Goal: Task Accomplishment & Management: Complete application form

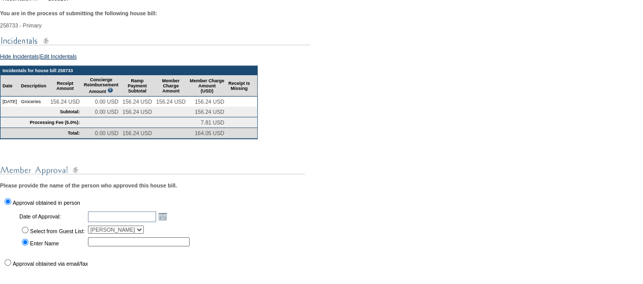
scroll to position [155, 0]
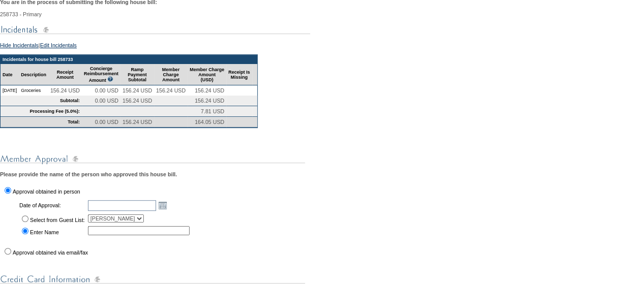
click at [28, 256] on label "Approval obtained via email/fax" at bounding box center [50, 253] width 75 height 6
click at [11, 255] on input "Approval obtained via email/fax" at bounding box center [8, 251] width 7 height 7
radio input "true"
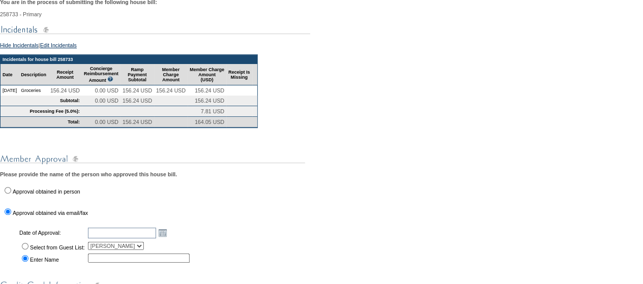
scroll to position [219, 0]
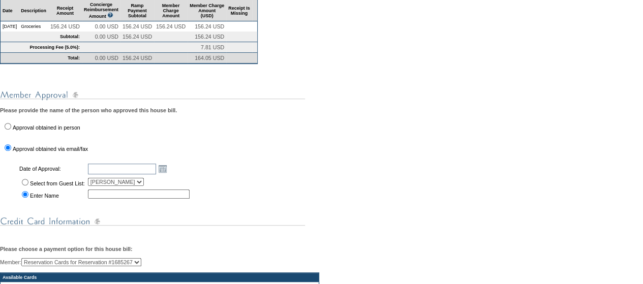
click at [61, 187] on label "Select from Guest List:" at bounding box center [57, 184] width 55 height 6
click at [28, 186] on input "Select from Guest List:" at bounding box center [25, 182] width 7 height 7
radio input "true"
click at [168, 174] on link "Open the calendar popup." at bounding box center [162, 168] width 11 height 11
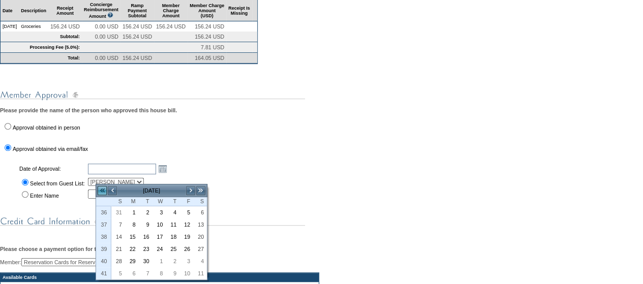
click at [106, 188] on link "<<" at bounding box center [102, 191] width 10 height 10
click at [193, 190] on link ">" at bounding box center [191, 191] width 10 height 10
click at [188, 232] on link "18" at bounding box center [186, 236] width 13 height 11
type input "2025-07-18"
type input "7/18/2025"
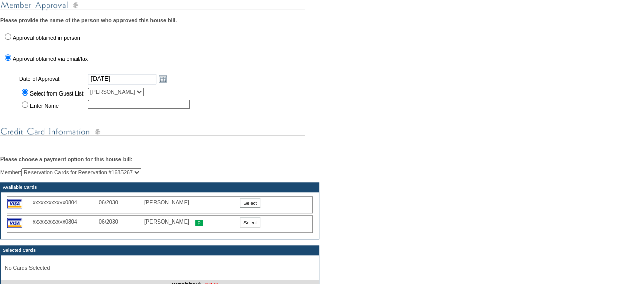
scroll to position [314, 0]
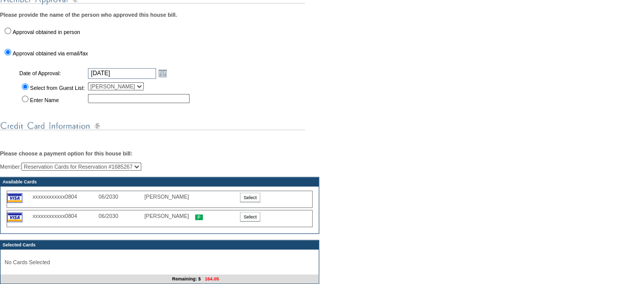
click at [256, 222] on input "Select" at bounding box center [250, 217] width 20 height 10
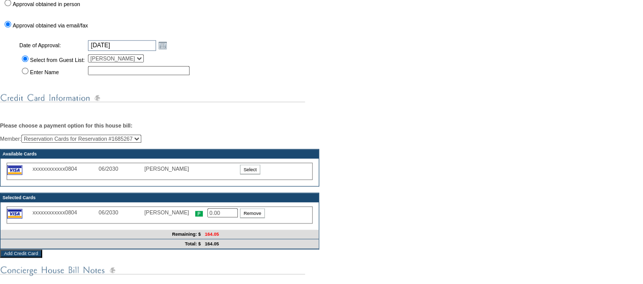
scroll to position [342, 0]
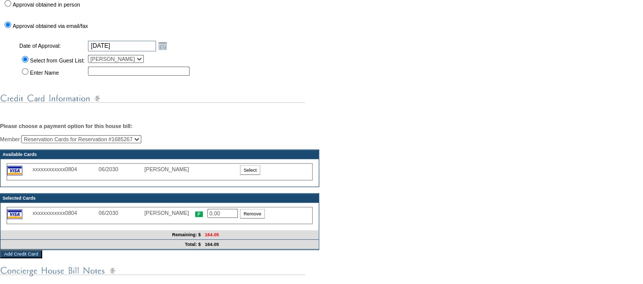
click at [235, 218] on input "0.00" at bounding box center [222, 213] width 31 height 9
type input "164.05"
click at [335, 250] on div "Member: Reservation Cards for Reservation #1685267 Michael Maples (Primary) Ava…" at bounding box center [321, 192] width 643 height 115
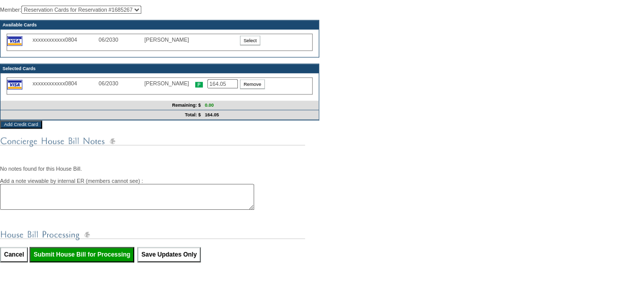
scroll to position [499, 0]
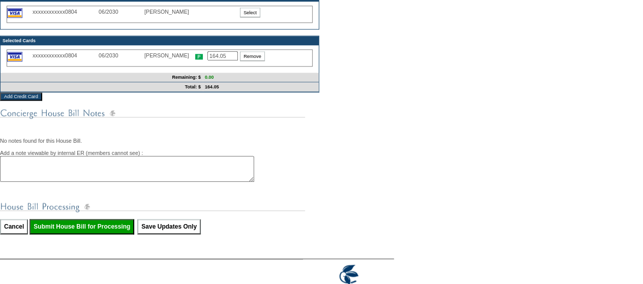
click at [93, 234] on input "Submit House Bill for Processing" at bounding box center [81, 226] width 105 height 15
type input "Processing..."
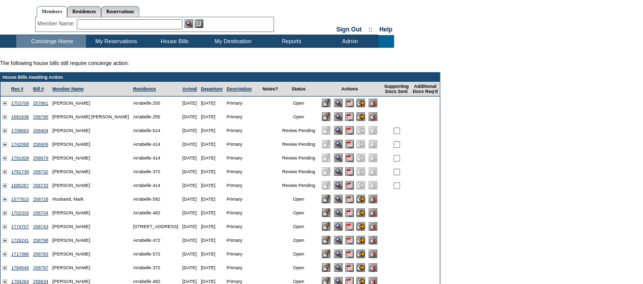
scroll to position [39, 0]
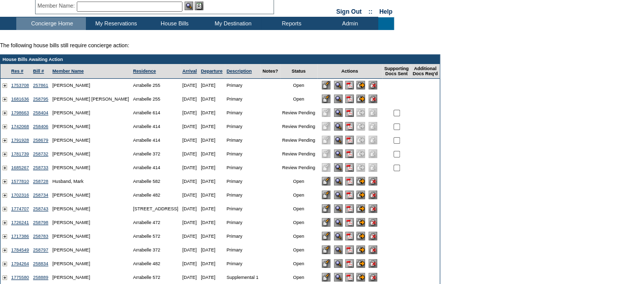
click at [365, 227] on input "image" at bounding box center [360, 222] width 9 height 9
